Goal: Find specific page/section: Find specific page/section

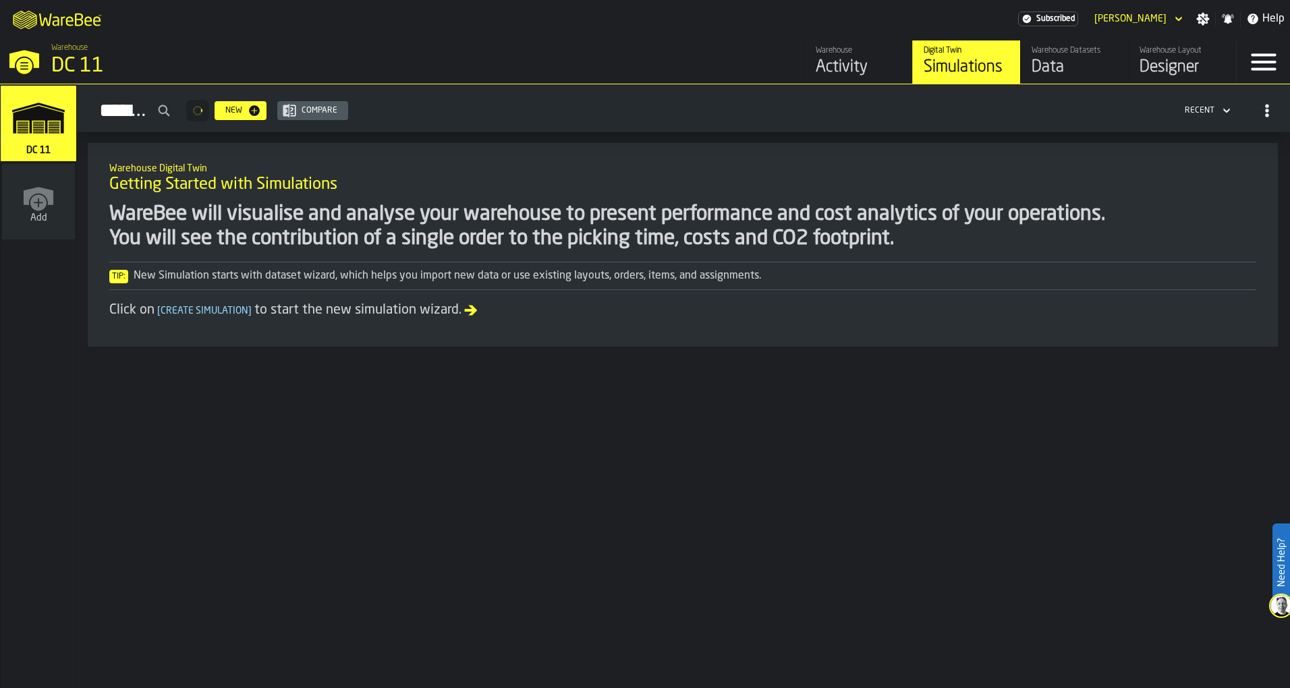
click at [1159, 62] on div "Designer" at bounding box center [1183, 68] width 86 height 22
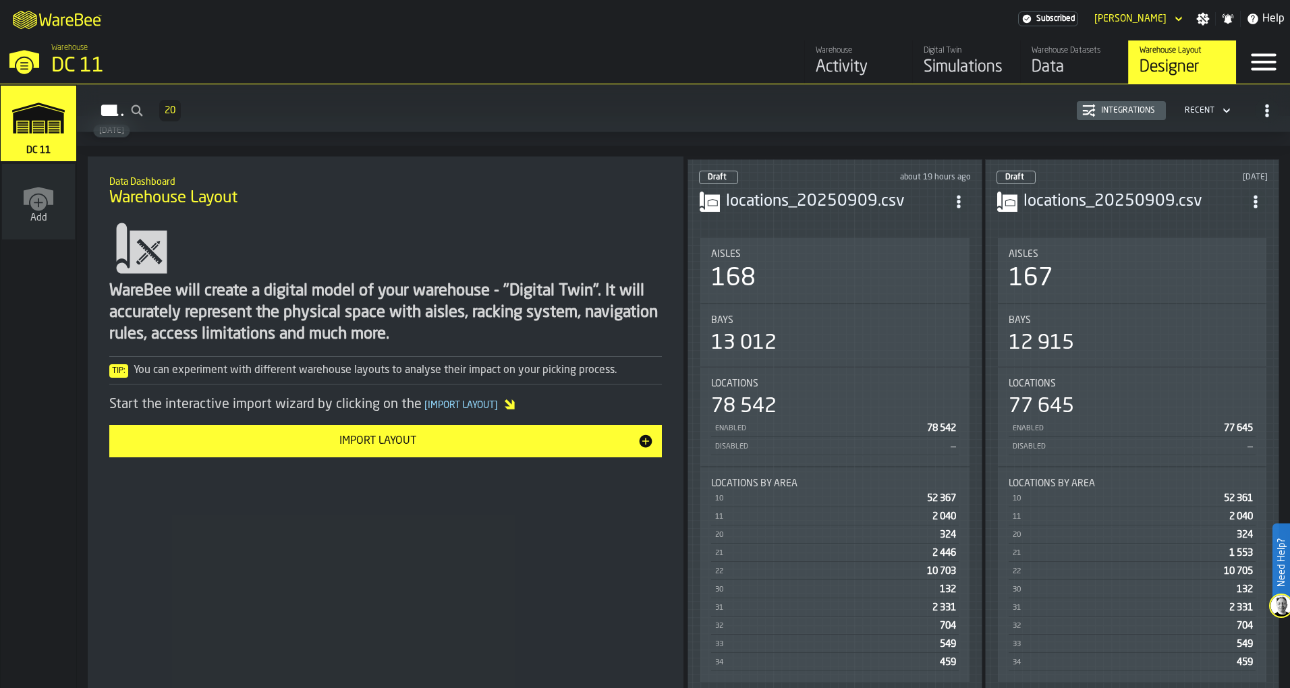
scroll to position [405, 0]
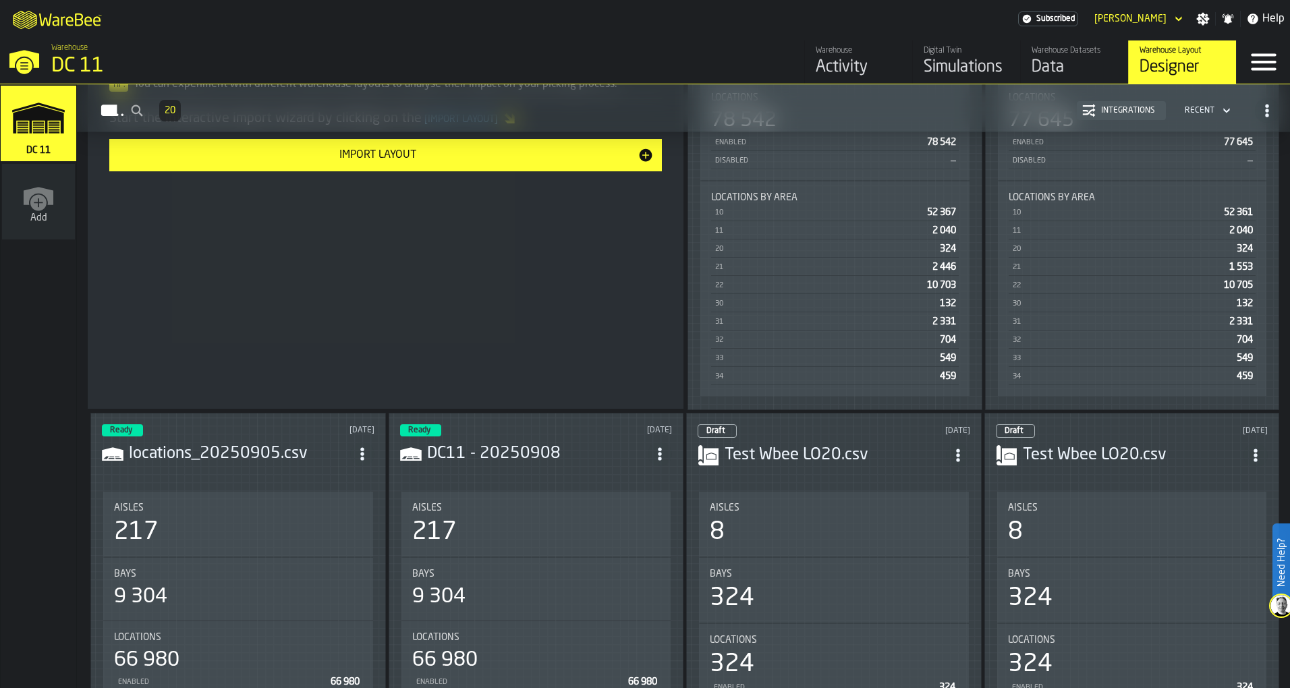
click at [294, 452] on h3 "locations_20250905.csv" at bounding box center [239, 454] width 221 height 22
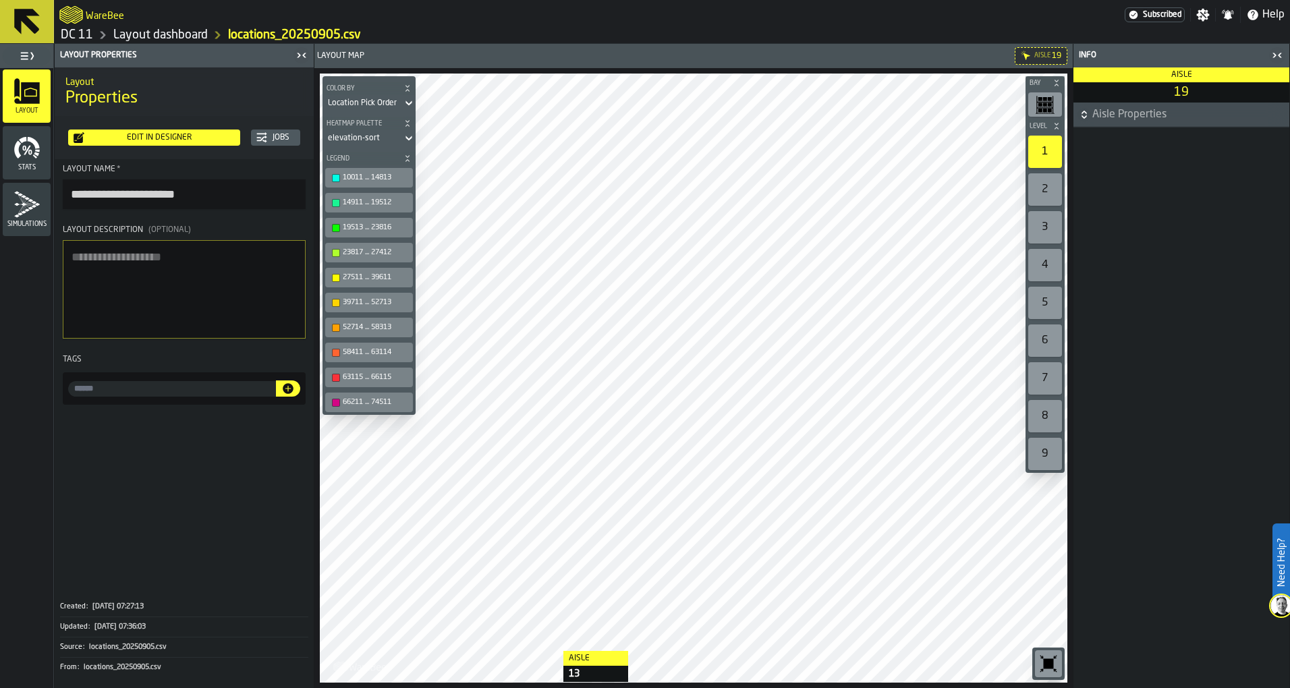
click at [550, 688] on html "**********" at bounding box center [645, 344] width 1290 height 688
click at [30, 21] on icon at bounding box center [27, 22] width 26 height 26
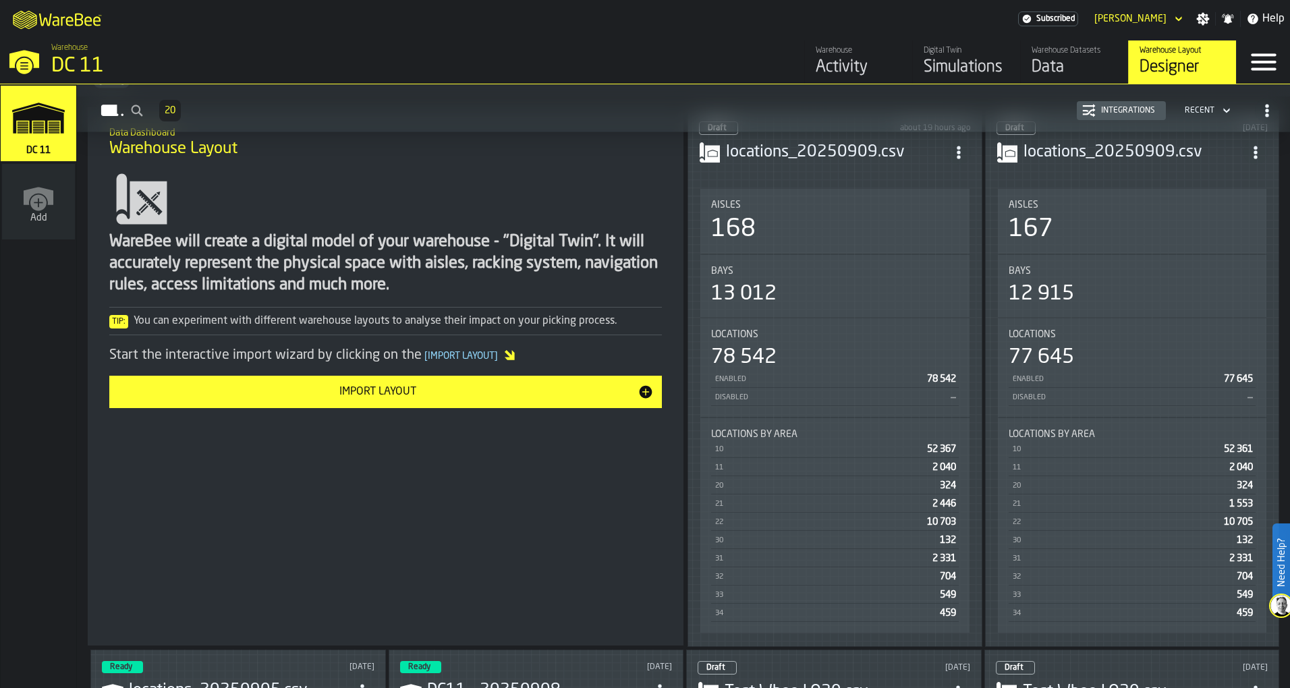
scroll to position [405, 0]
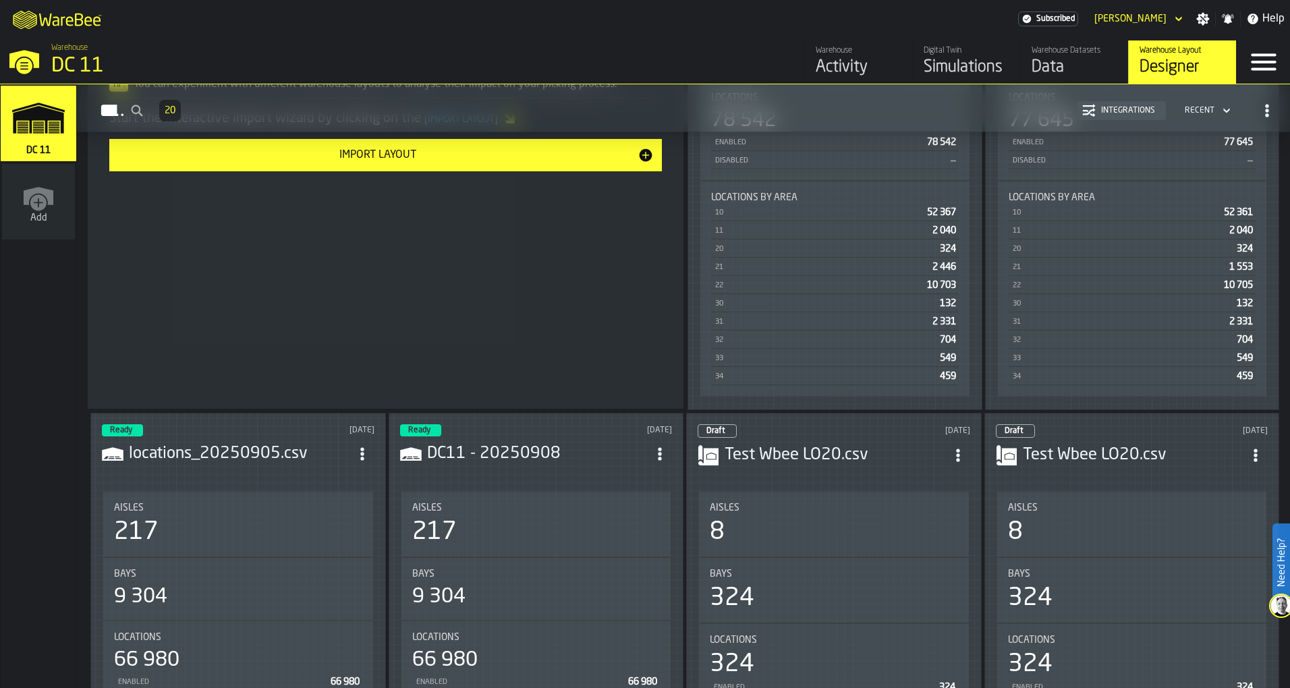
click at [458, 464] on header "Ready [DATE] DC11 - 20250908" at bounding box center [536, 452] width 273 height 54
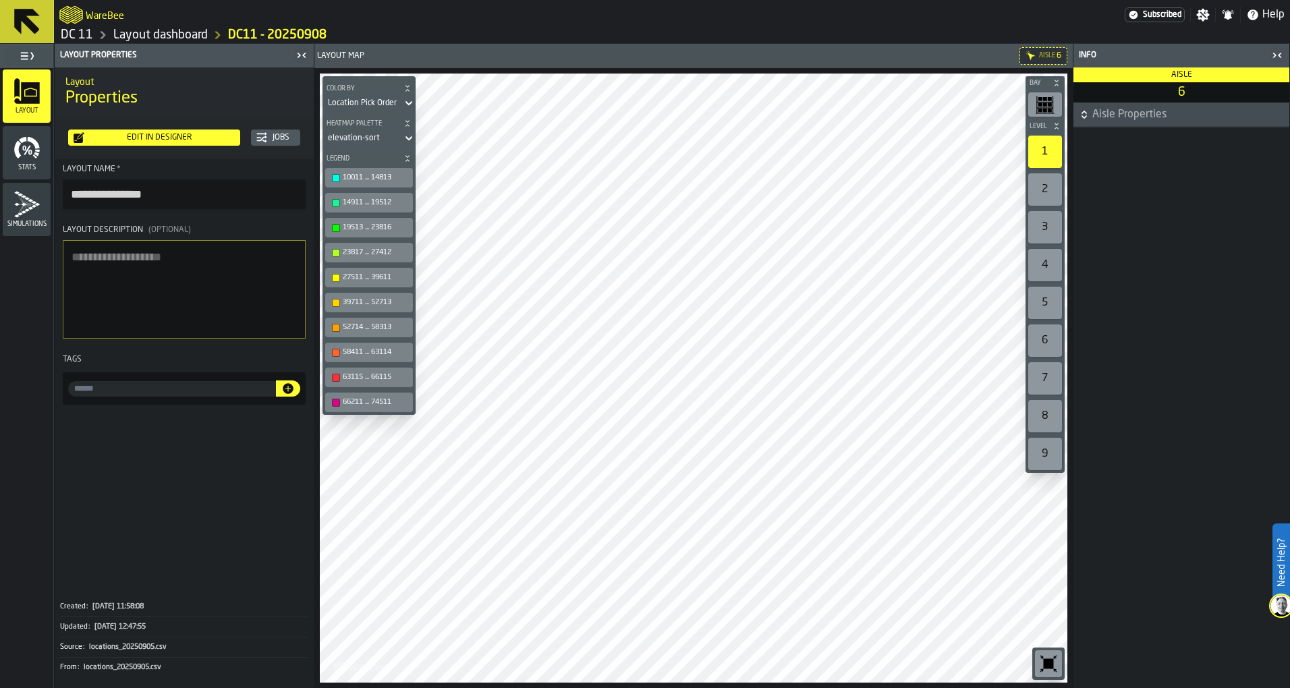
click at [775, 688] on html "**********" at bounding box center [645, 344] width 1290 height 688
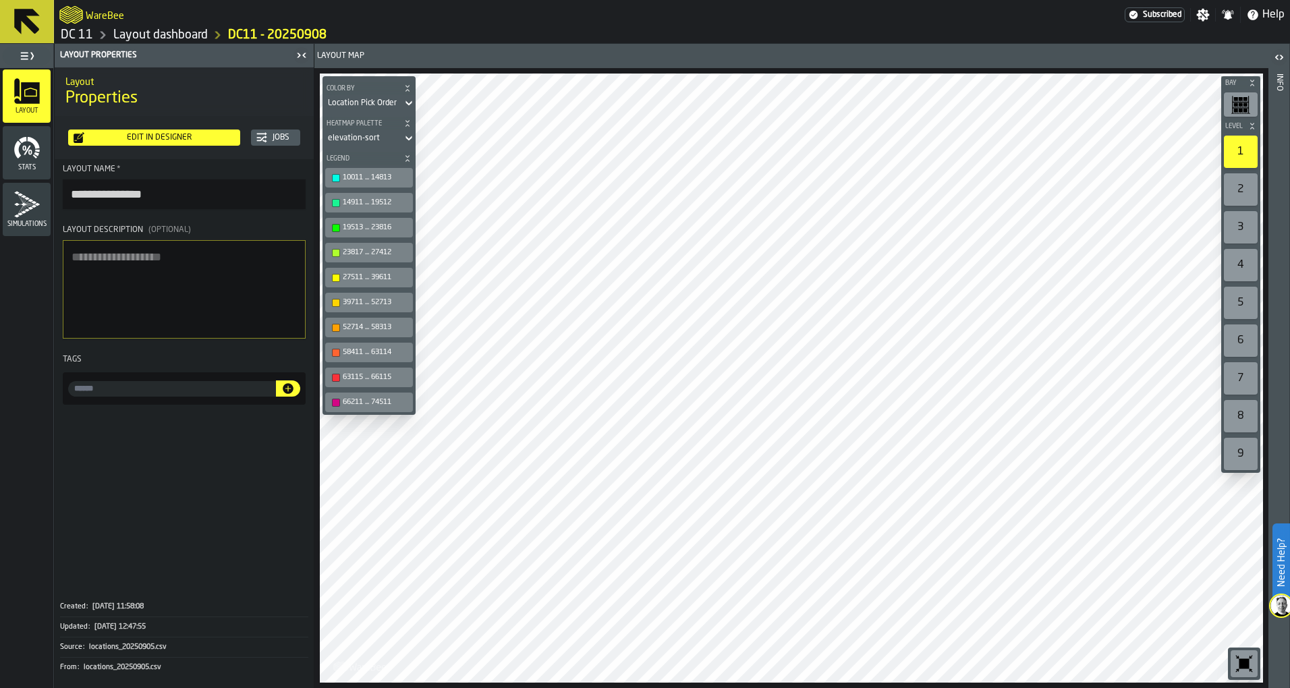
click at [682, 687] on div "Aisle Medium Bay Level 1 2 3 4 5 6 7 8 9 M A K I N G W A R E H O U S E S M O R …" at bounding box center [792, 378] width 954 height 620
click at [18, 22] on icon at bounding box center [27, 22] width 26 height 26
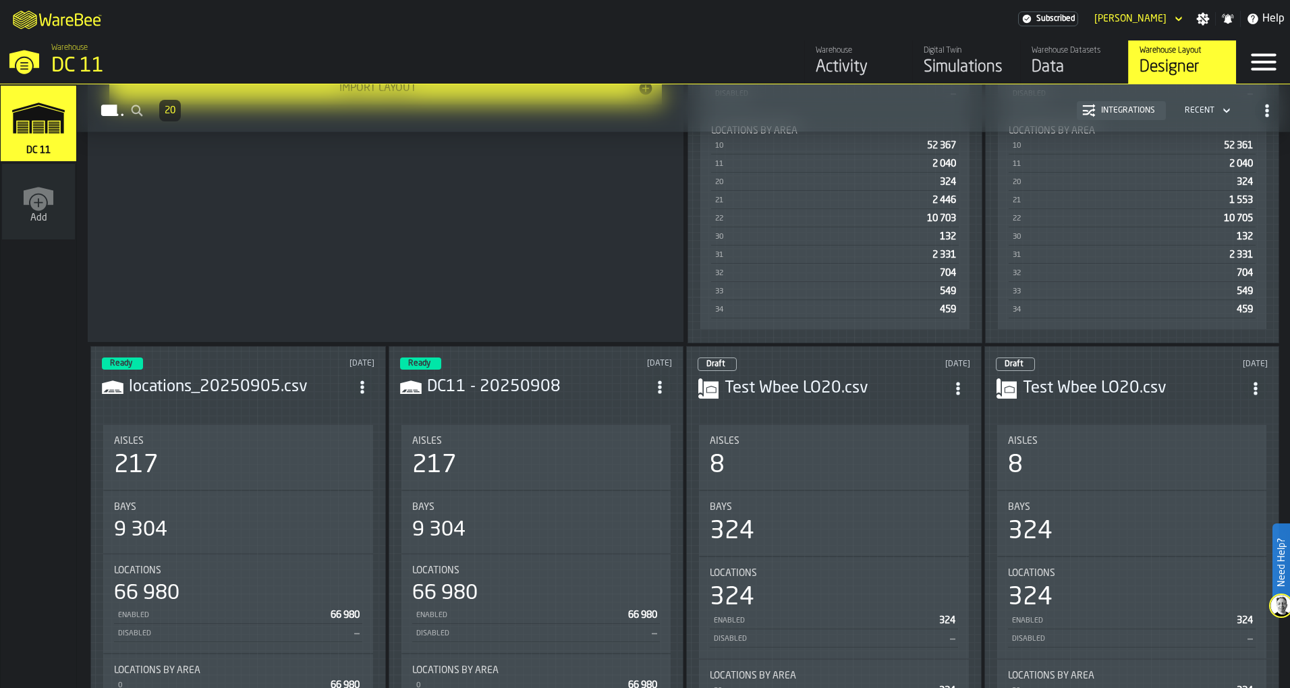
scroll to position [472, 0]
click at [261, 389] on h3 "locations_20250905.csv" at bounding box center [239, 387] width 221 height 22
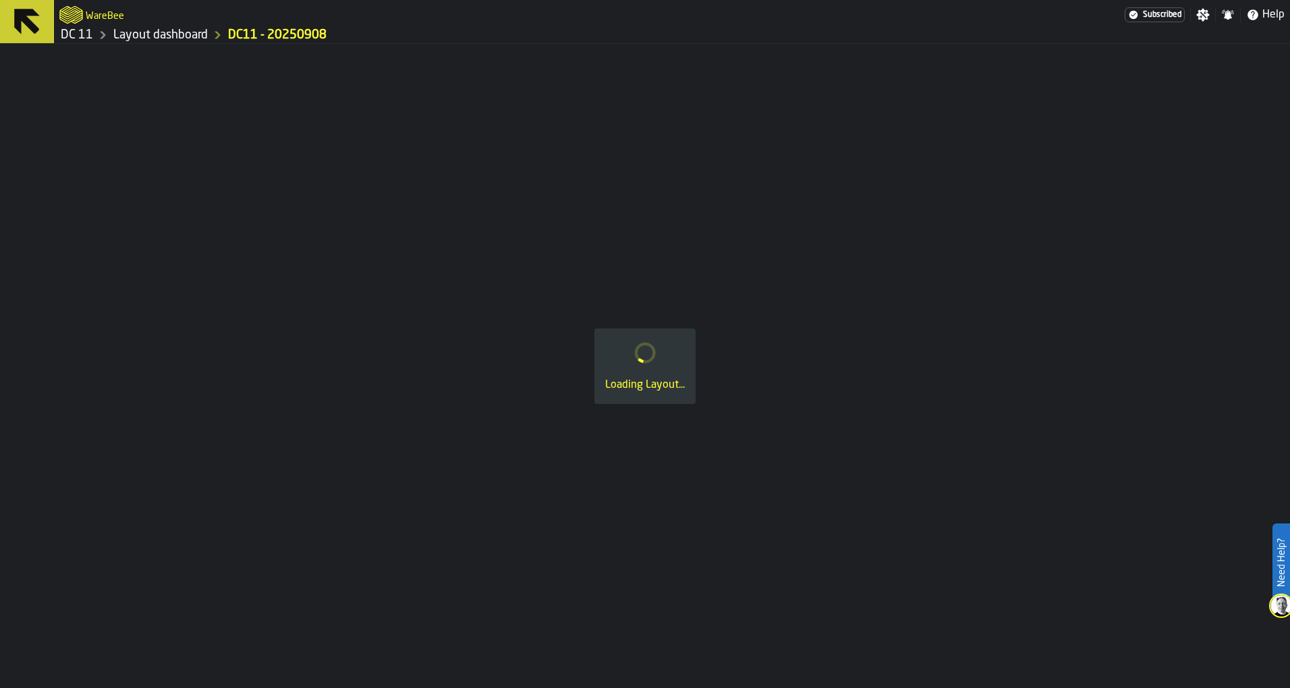
click at [26, 19] on icon at bounding box center [27, 22] width 26 height 26
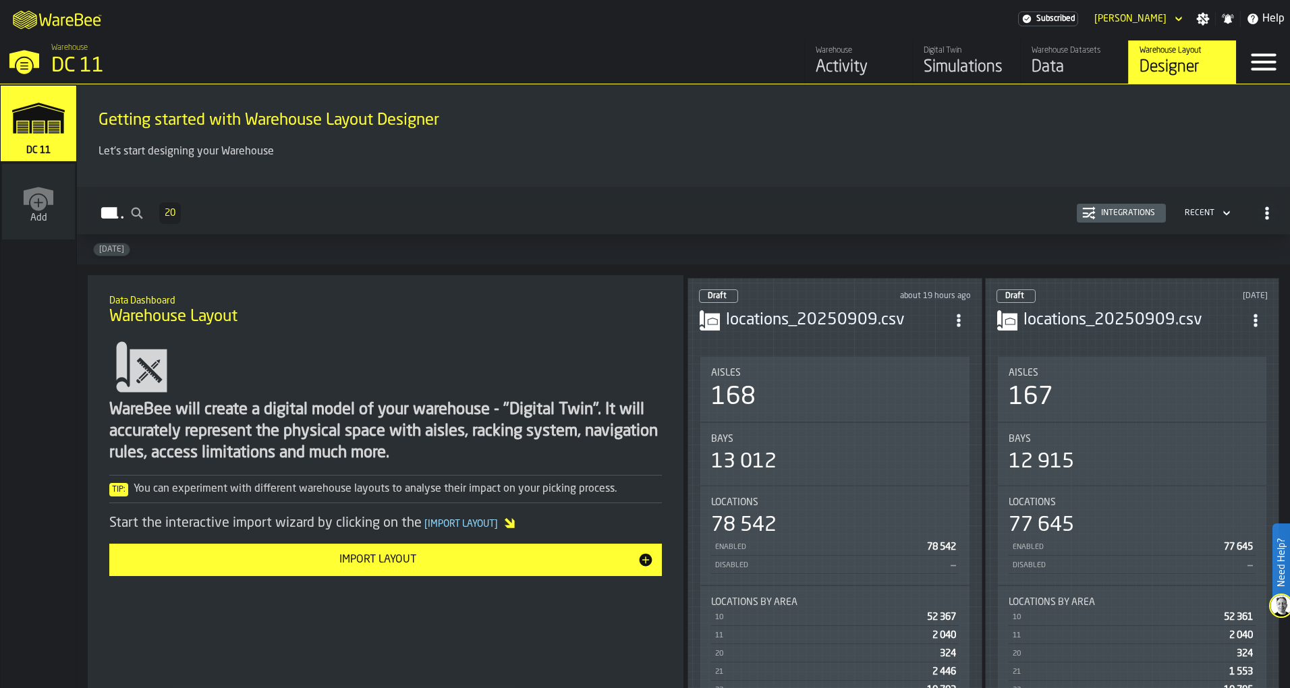
click at [850, 325] on h3 "locations_20250909.csv" at bounding box center [836, 321] width 221 height 22
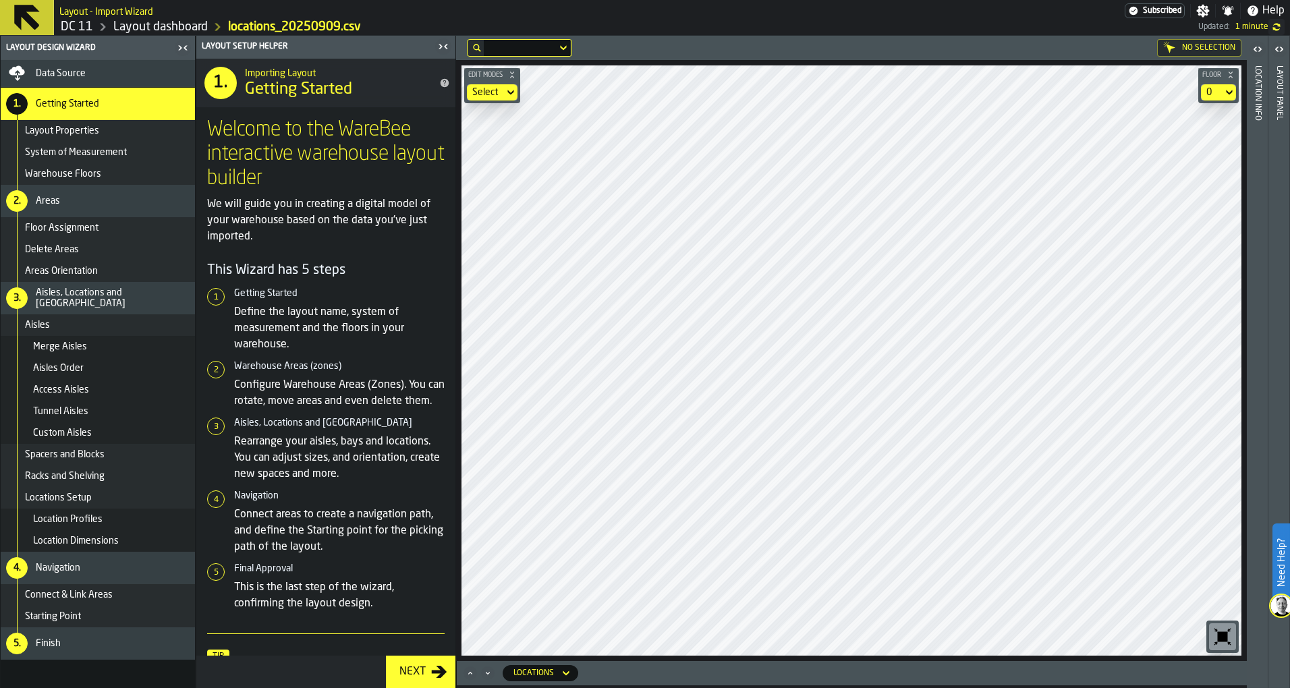
click at [34, 18] on icon at bounding box center [27, 17] width 32 height 32
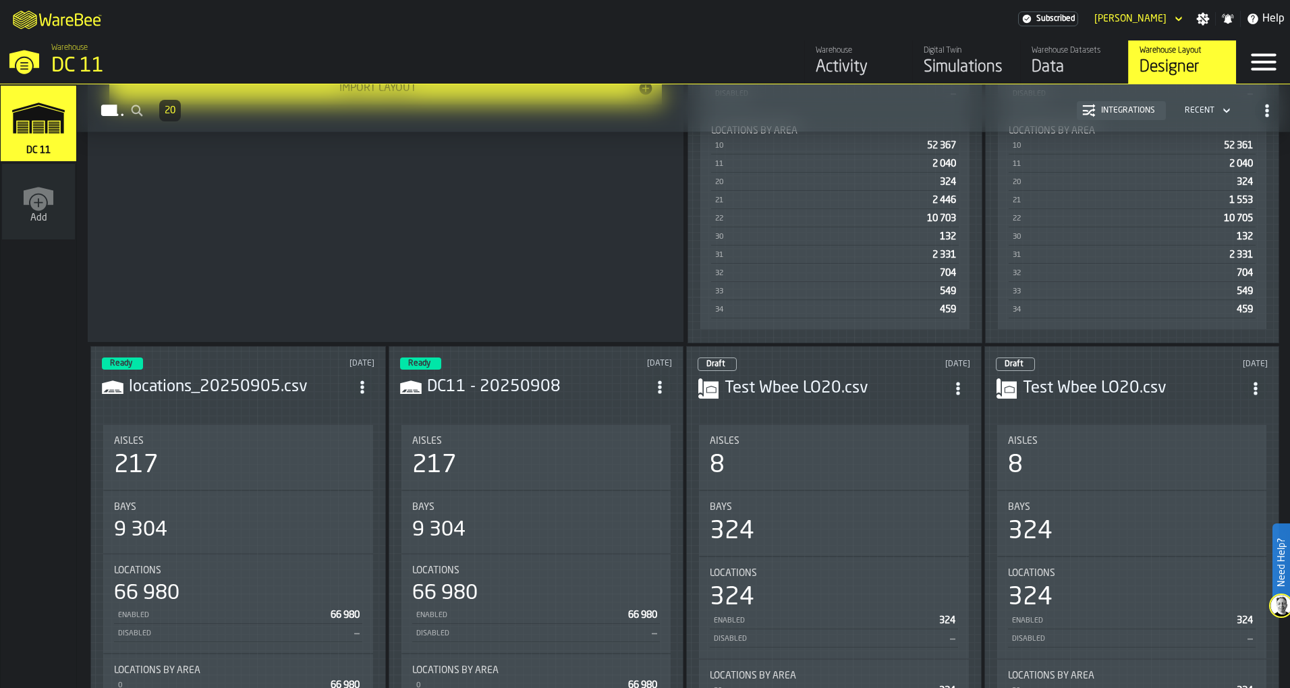
scroll to position [472, 0]
click at [571, 410] on div "Ready [DATE] DC11 - 20250908 Aisles 217 Bays 9 304 Locations 66 980 Enabled 66 …" at bounding box center [537, 535] width 296 height 379
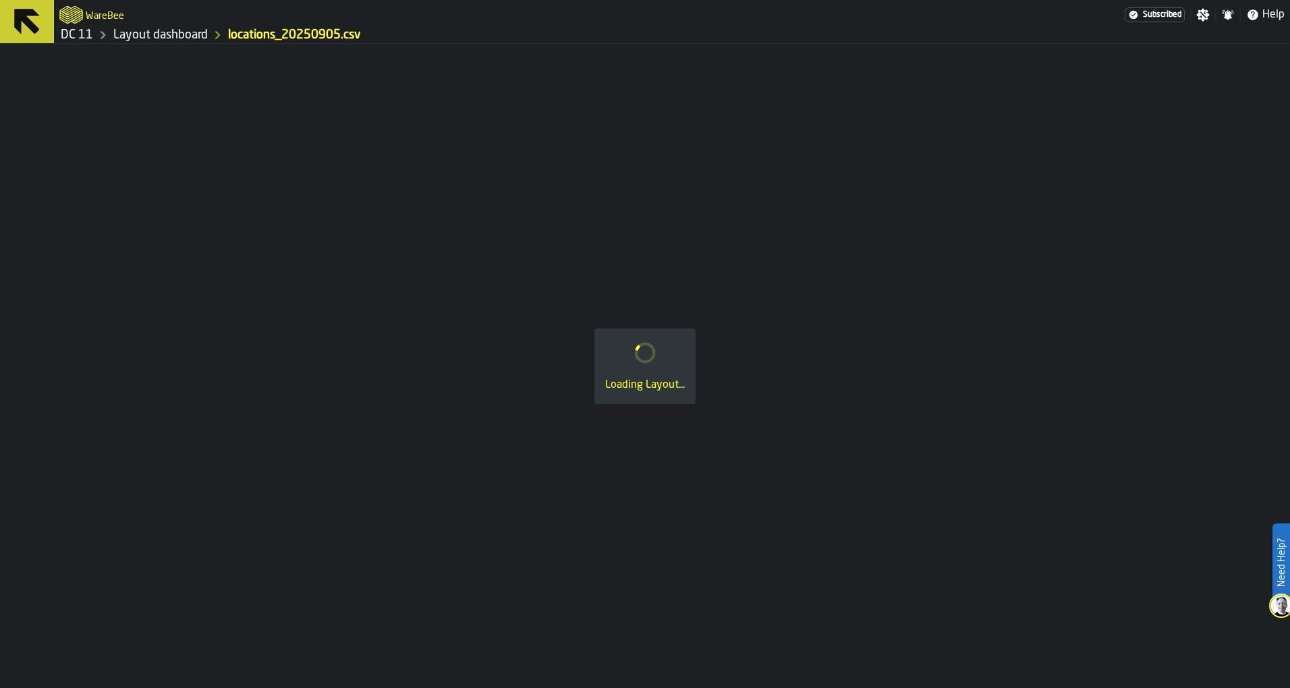
click at [3, 29] on button at bounding box center [27, 21] width 54 height 43
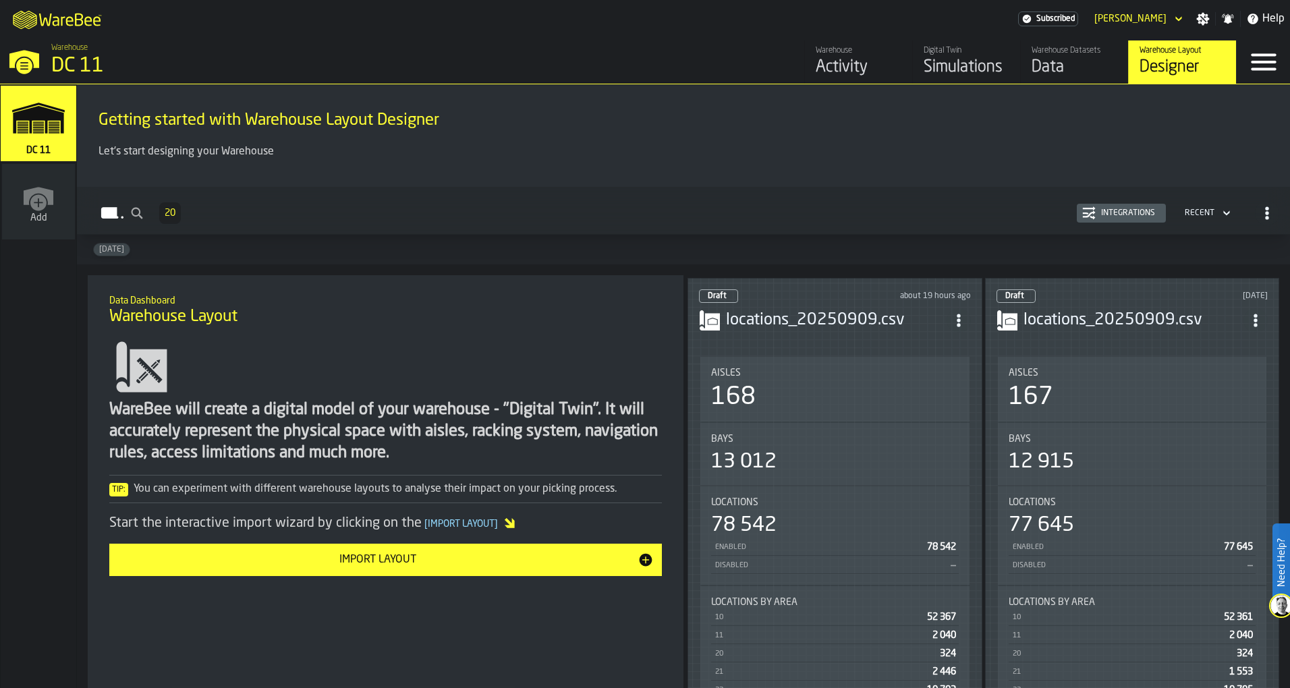
scroll to position [607, 0]
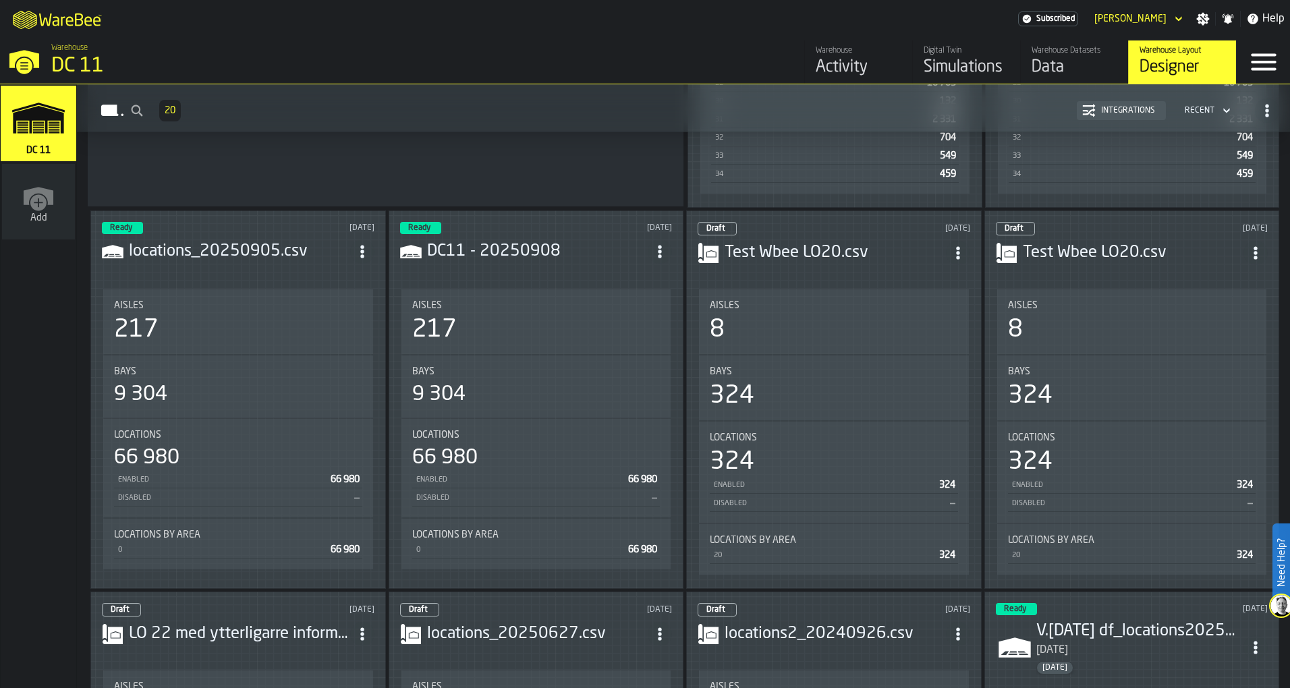
click at [277, 273] on header "Ready [DATE] locations_20250905.csv" at bounding box center [238, 249] width 273 height 54
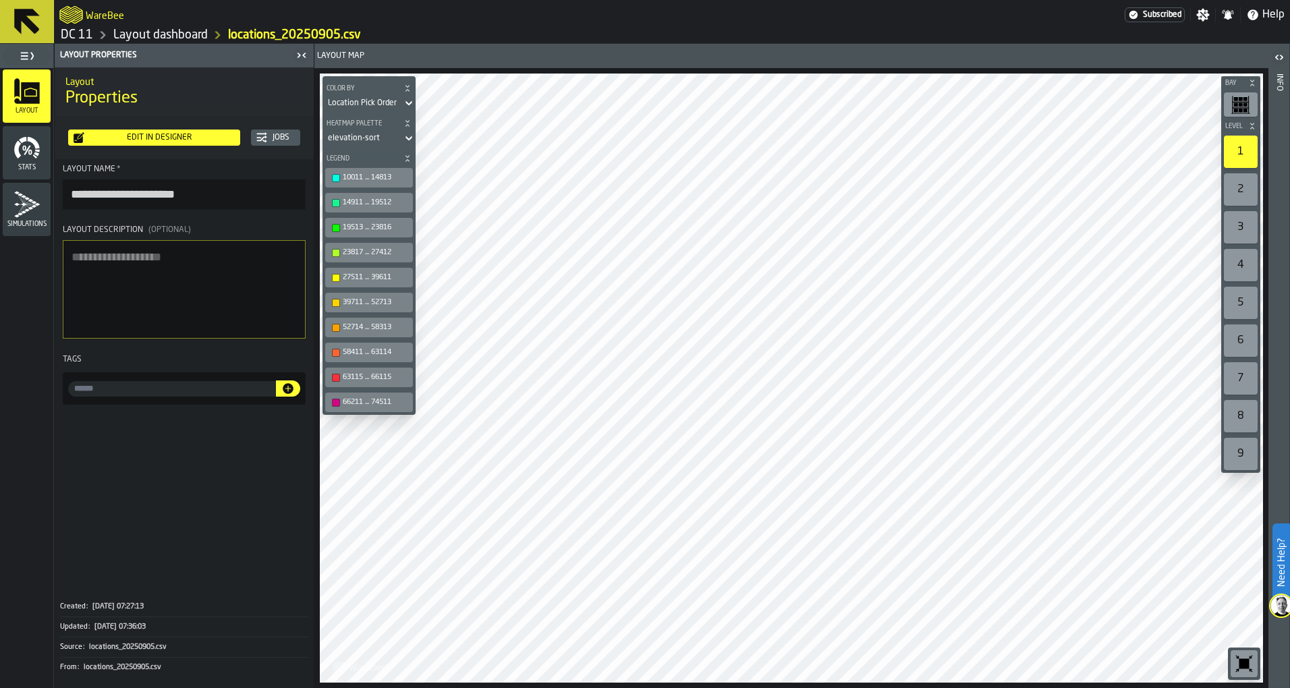
click at [1234, 102] on rect "button-toolbar-undefined" at bounding box center [1241, 102] width 16 height 1
